Goal: Task Accomplishment & Management: Use online tool/utility

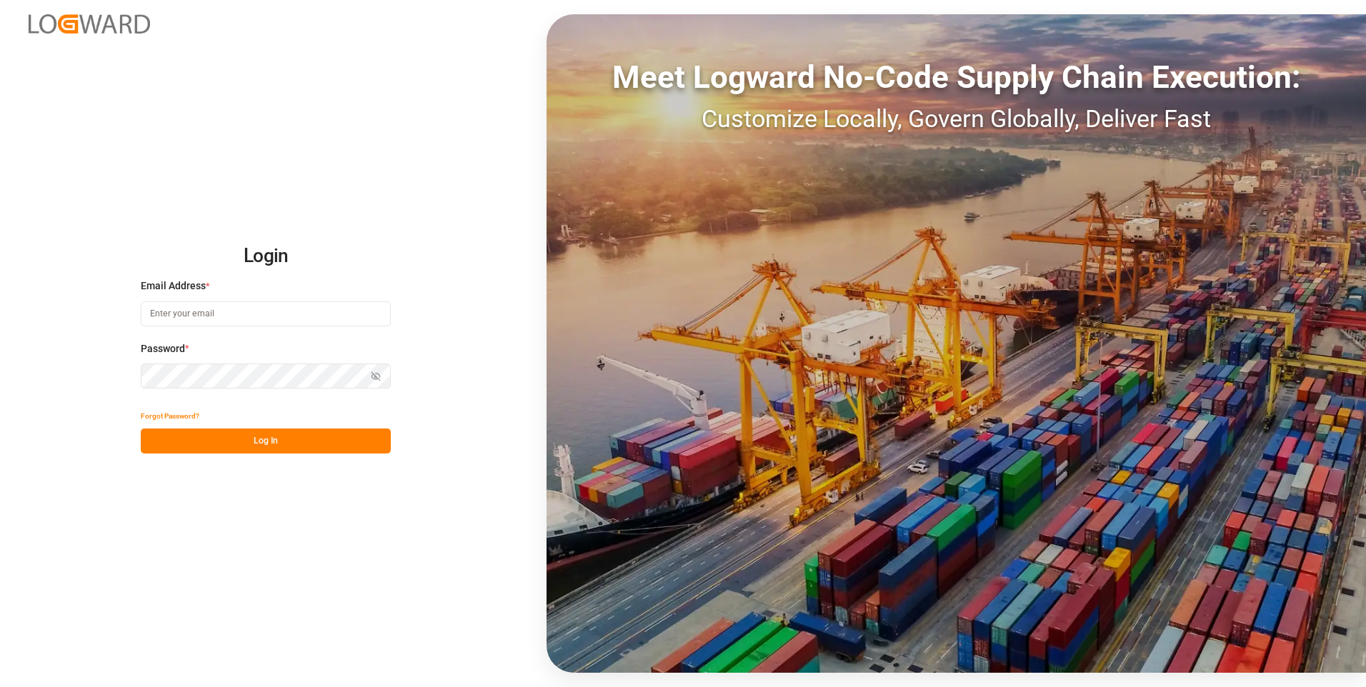
type input "[EMAIL_ADDRESS][DOMAIN_NAME]"
click at [240, 440] on button "Log In" at bounding box center [266, 441] width 250 height 25
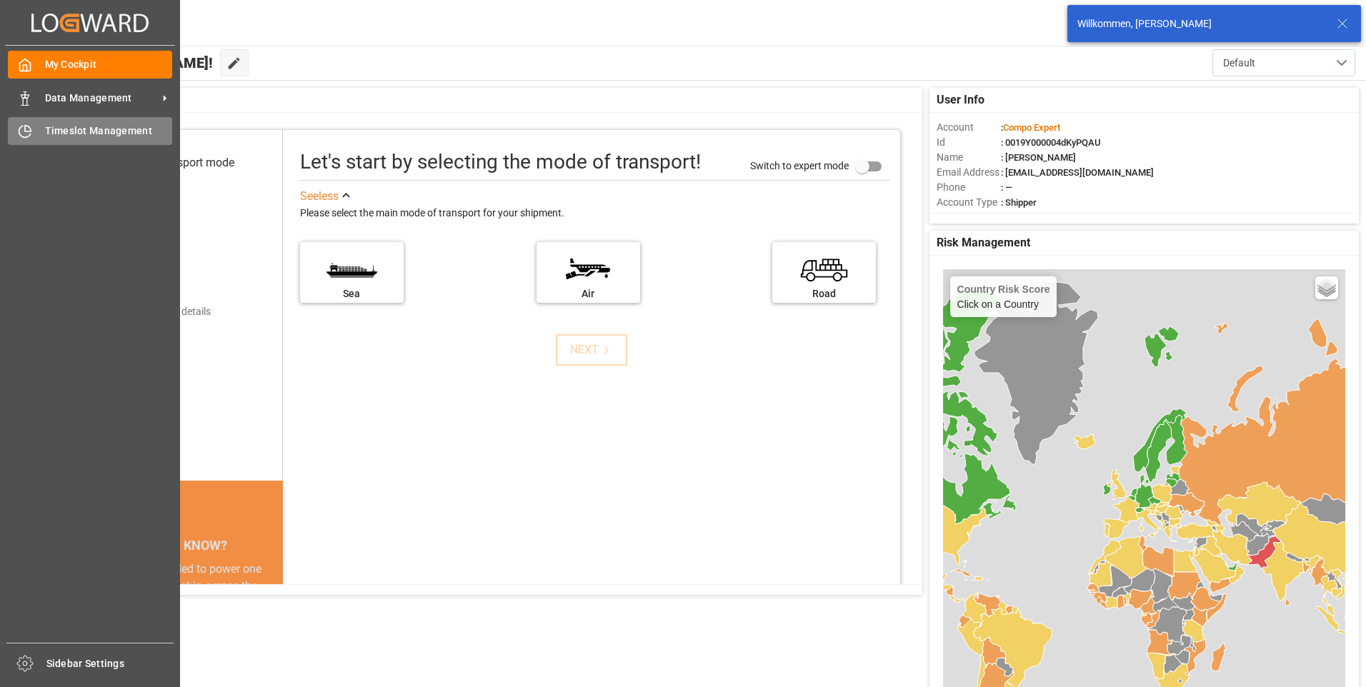
click at [19, 121] on div "Timeslot Management Timeslot Management" at bounding box center [90, 131] width 164 height 28
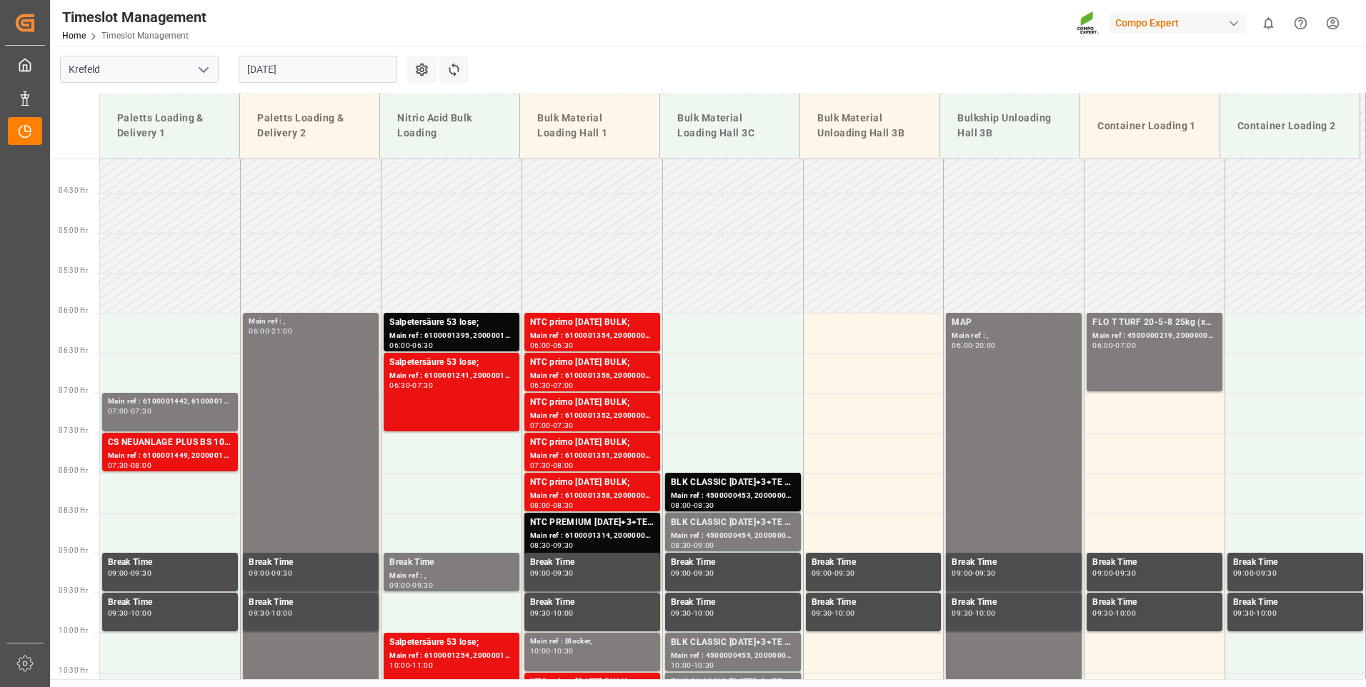
scroll to position [397, 0]
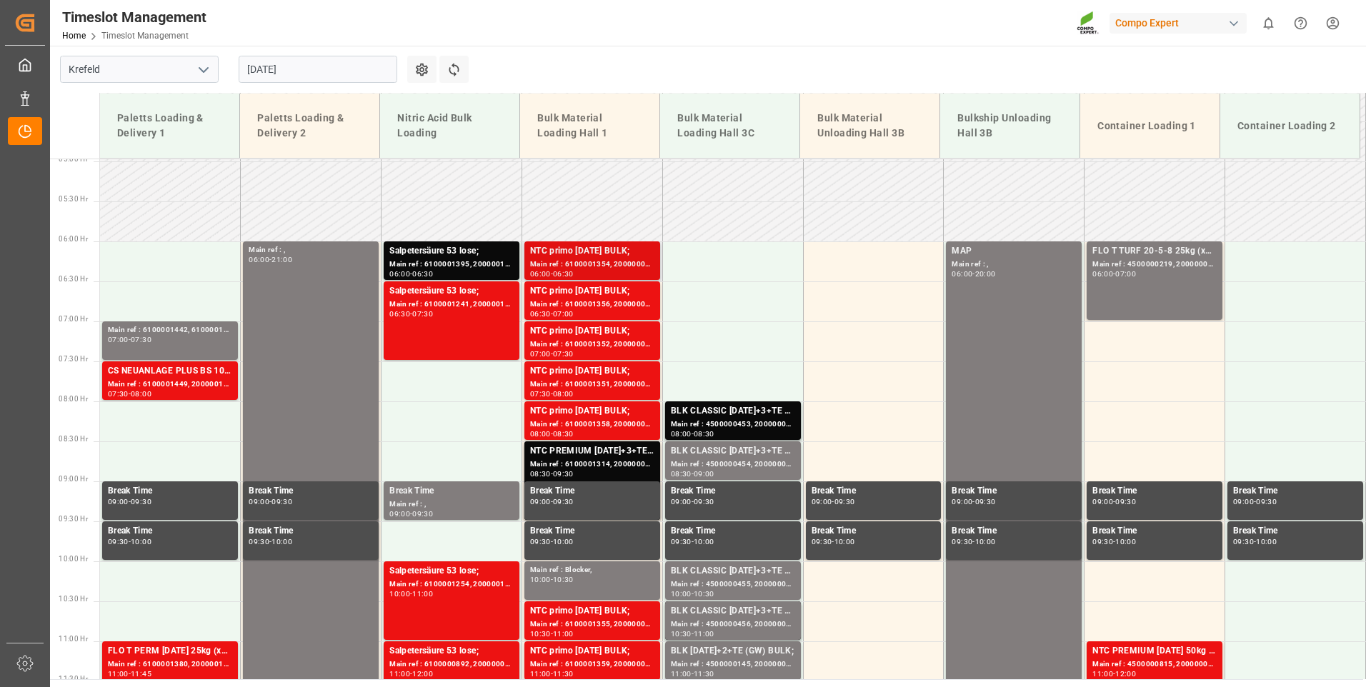
click at [621, 266] on div "Main ref : 6100001354, 2000000517;" at bounding box center [592, 265] width 124 height 12
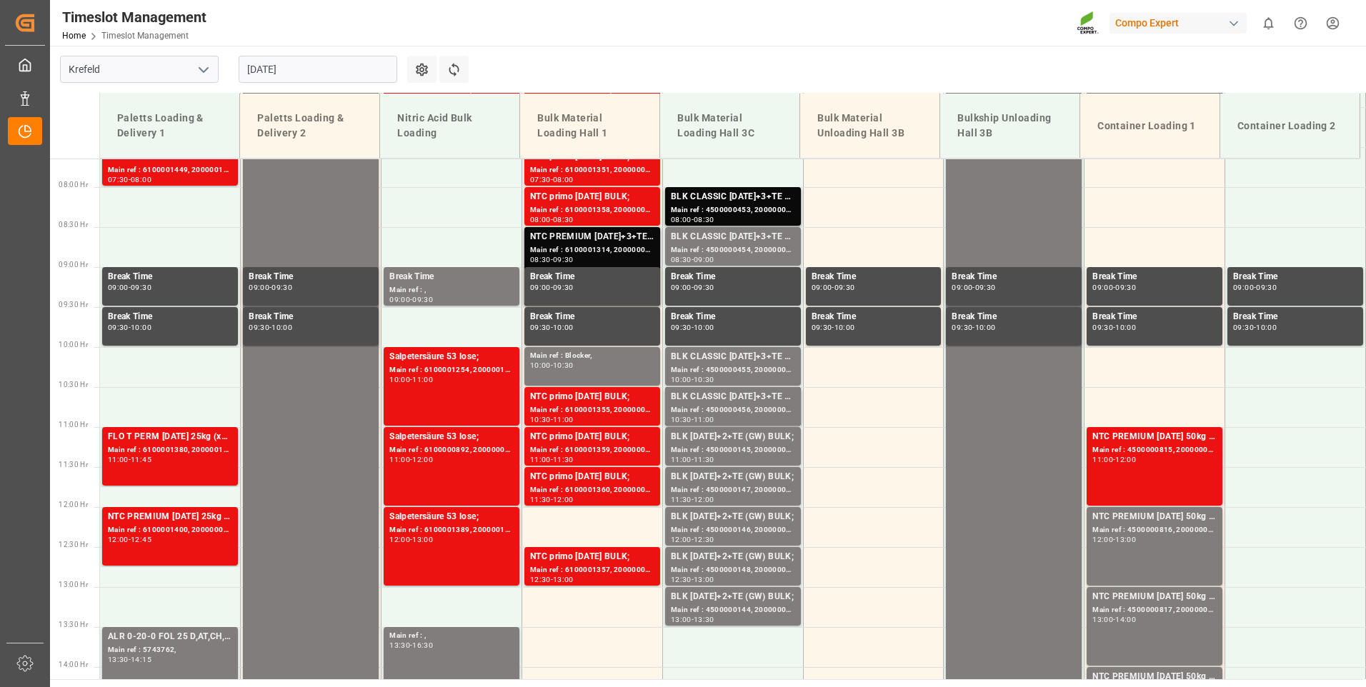
click at [591, 260] on div "08:30 - 09:30" at bounding box center [592, 260] width 124 height 8
click at [755, 433] on div "BLK [DATE]+2+TE (GW) BULK;" at bounding box center [733, 437] width 124 height 14
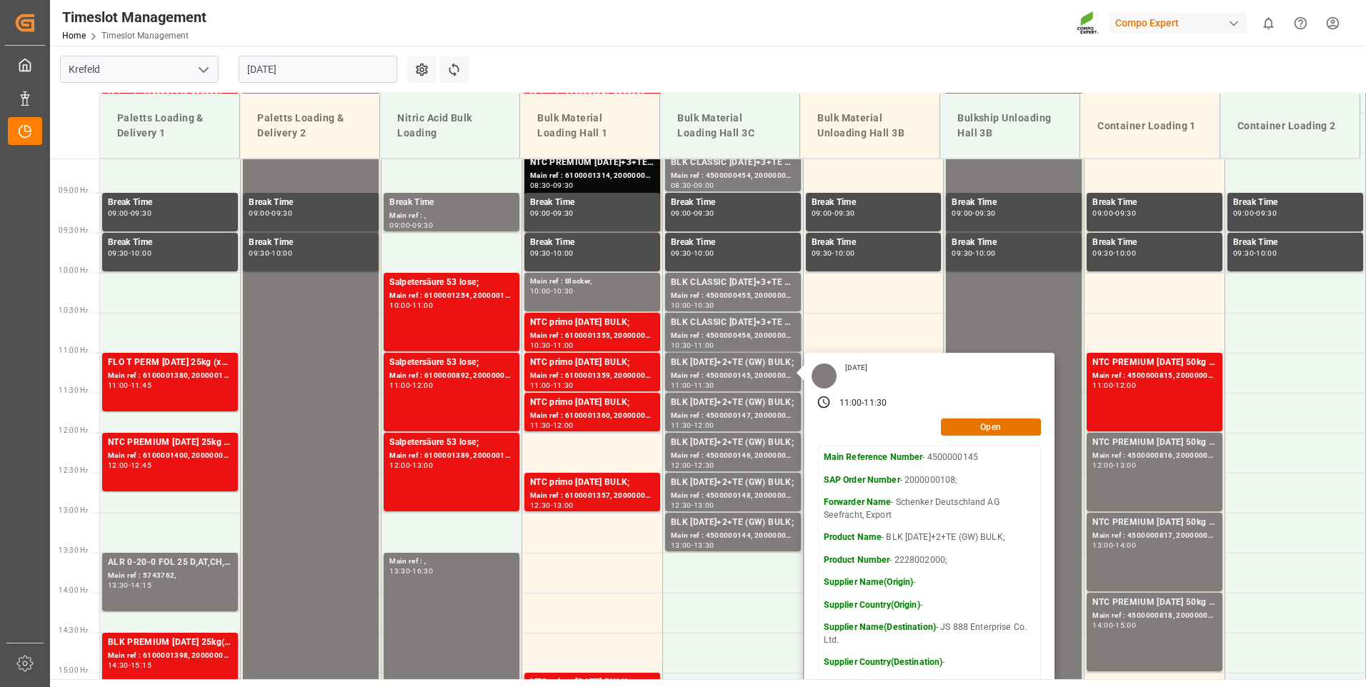
scroll to position [754, 0]
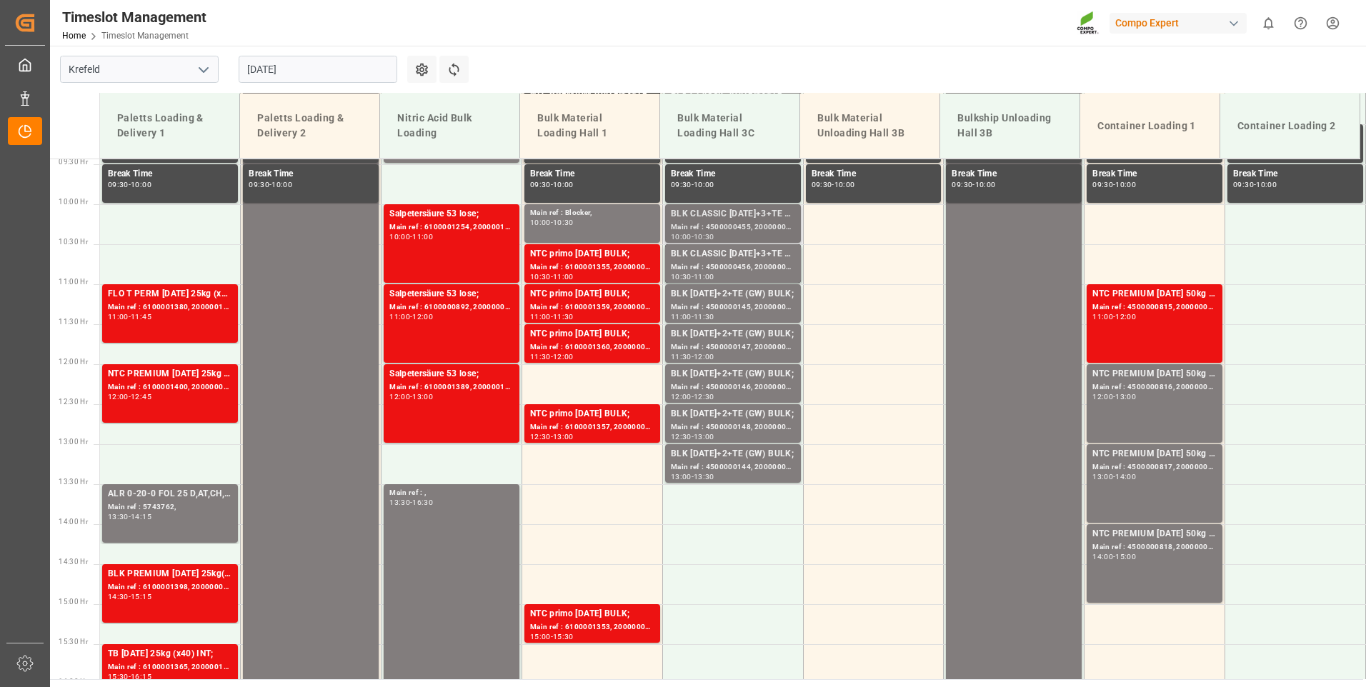
click at [713, 219] on div "BLK CLASSIC [DATE]+3+TE BULK;" at bounding box center [733, 214] width 124 height 14
click at [1160, 339] on div "NTC PREMIUM [DATE] 50kg (x25) NLA MTO; Main ref : 4500000815, 2000000613; 11:00…" at bounding box center [1154, 323] width 124 height 73
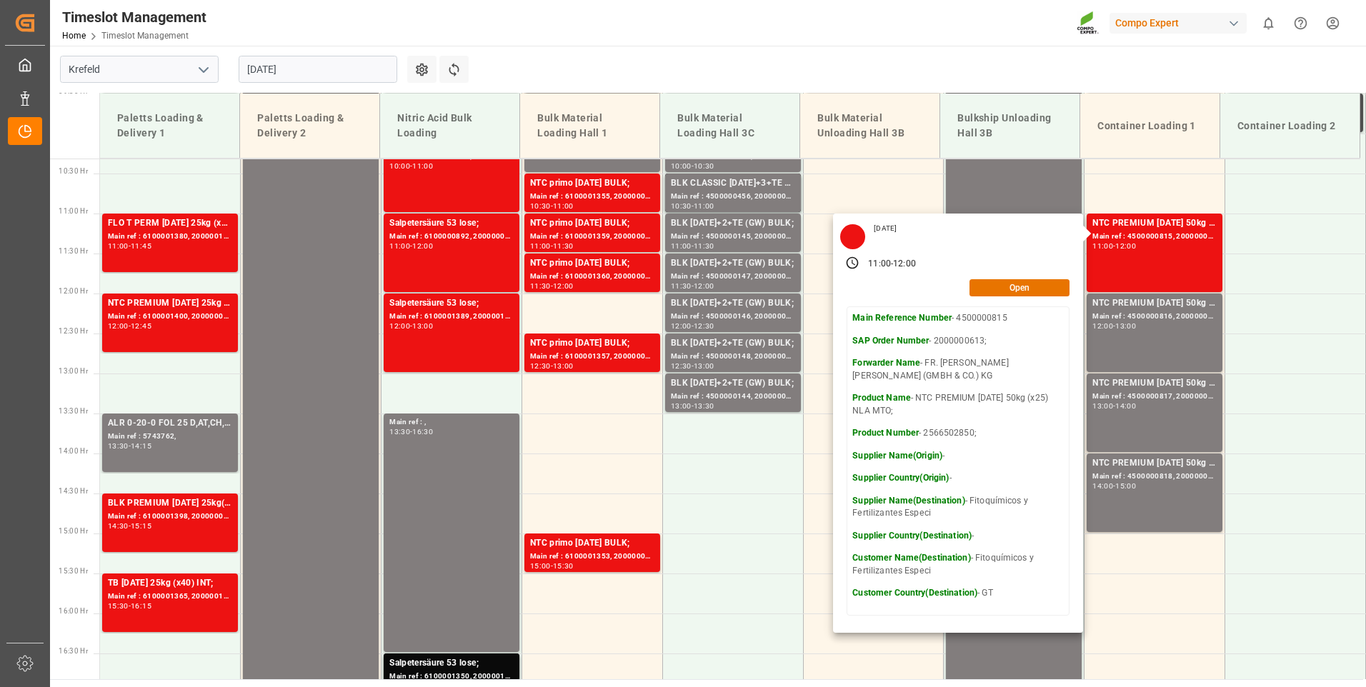
scroll to position [826, 0]
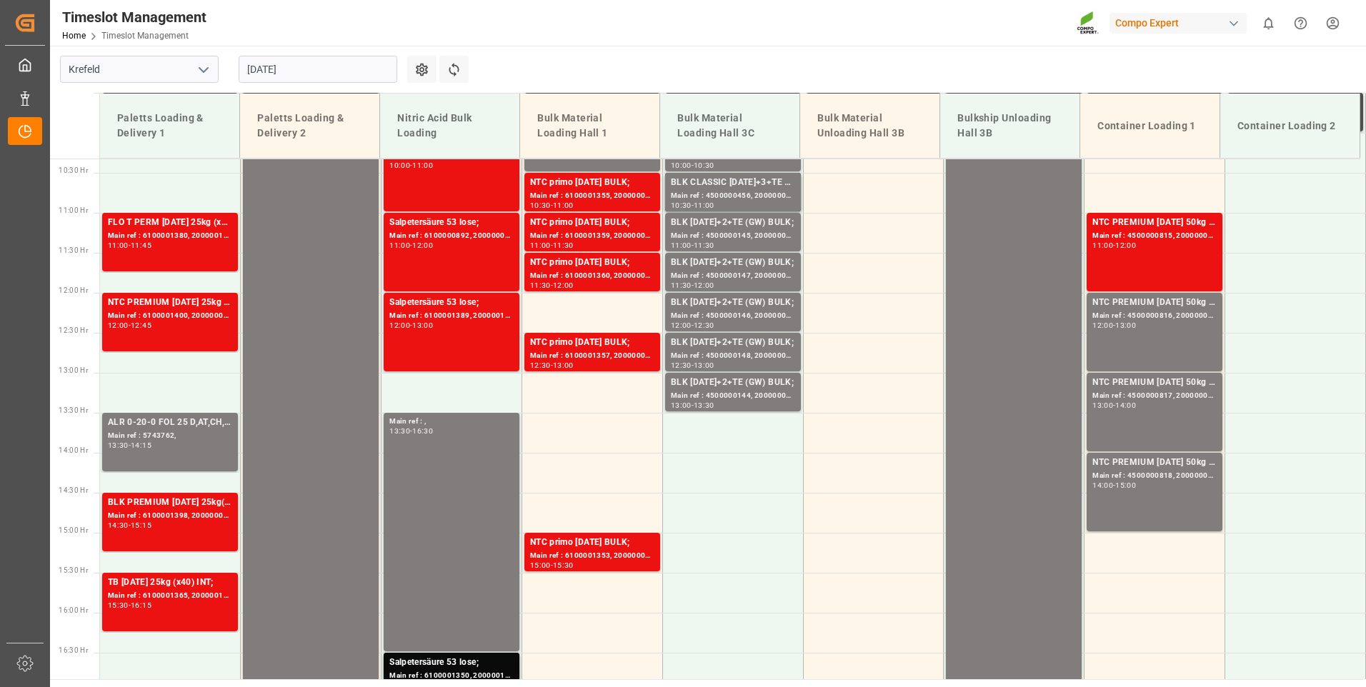
click at [1161, 334] on div "NTC PREMIUM [DATE] 50kg (x25) NLA MTO; Main ref : 4500000816, 2000000613; 12:00…" at bounding box center [1154, 332] width 124 height 73
click at [1139, 412] on div "NTC PREMIUM [DATE] 50kg (x25) NLA MTO; Main ref : 4500000817, 2000000613; 13:00…" at bounding box center [1154, 412] width 124 height 73
click at [1146, 507] on div "NTC PREMIUM [DATE] 50kg (x25) NLA MTO; Main ref : 4500000818, 2000000613; 14:00…" at bounding box center [1154, 492] width 124 height 73
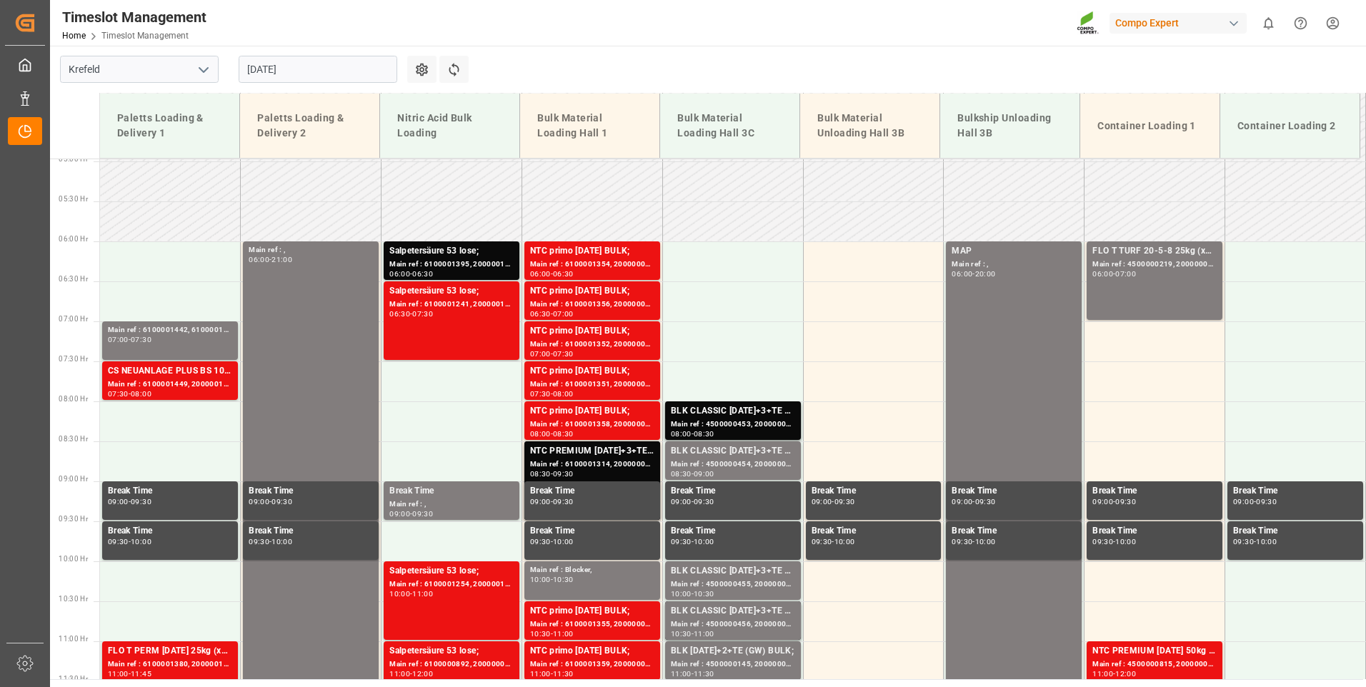
scroll to position [254, 0]
